Goal: Task Accomplishment & Management: Manage account settings

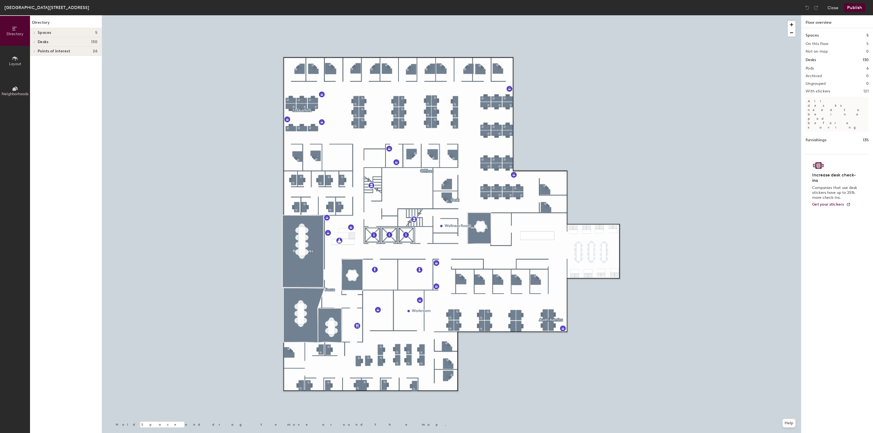
click at [35, 42] on icon at bounding box center [34, 42] width 1 height 2
click at [38, 86] on p "Offices" at bounding box center [68, 88] width 60 height 7
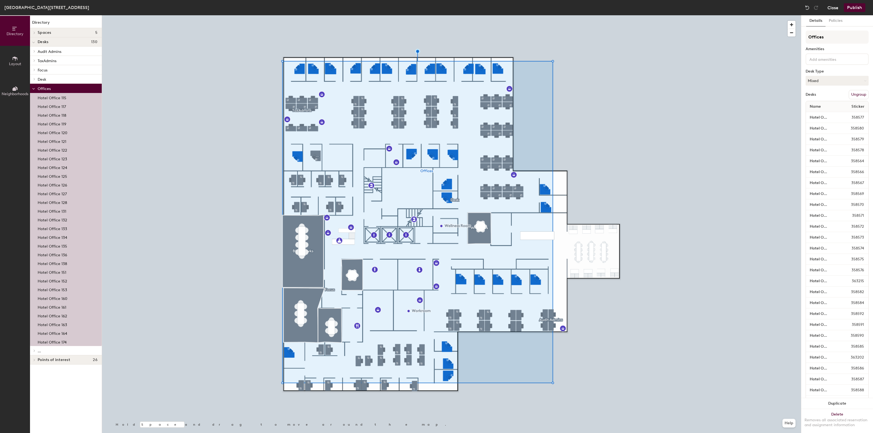
click at [836, 5] on button "Close" at bounding box center [833, 7] width 11 height 9
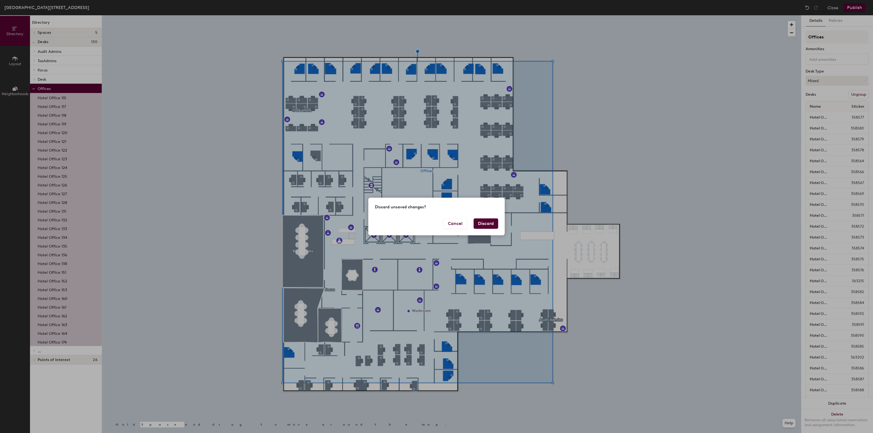
click at [484, 223] on button "Discard" at bounding box center [486, 224] width 25 height 10
